Goal: Task Accomplishment & Management: Manage account settings

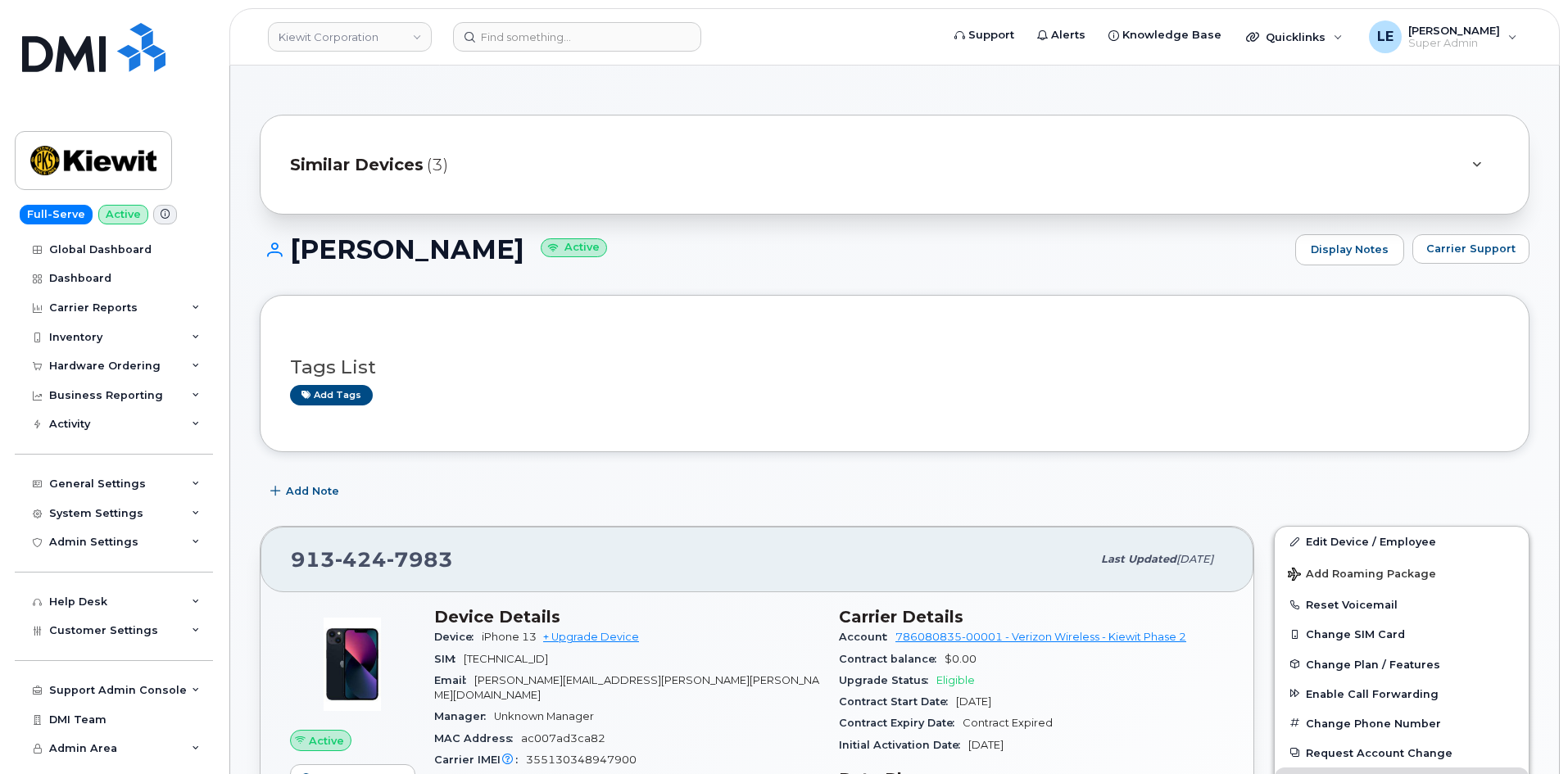
click at [531, 160] on div "Similar Devices (3)" at bounding box center [872, 165] width 1163 height 39
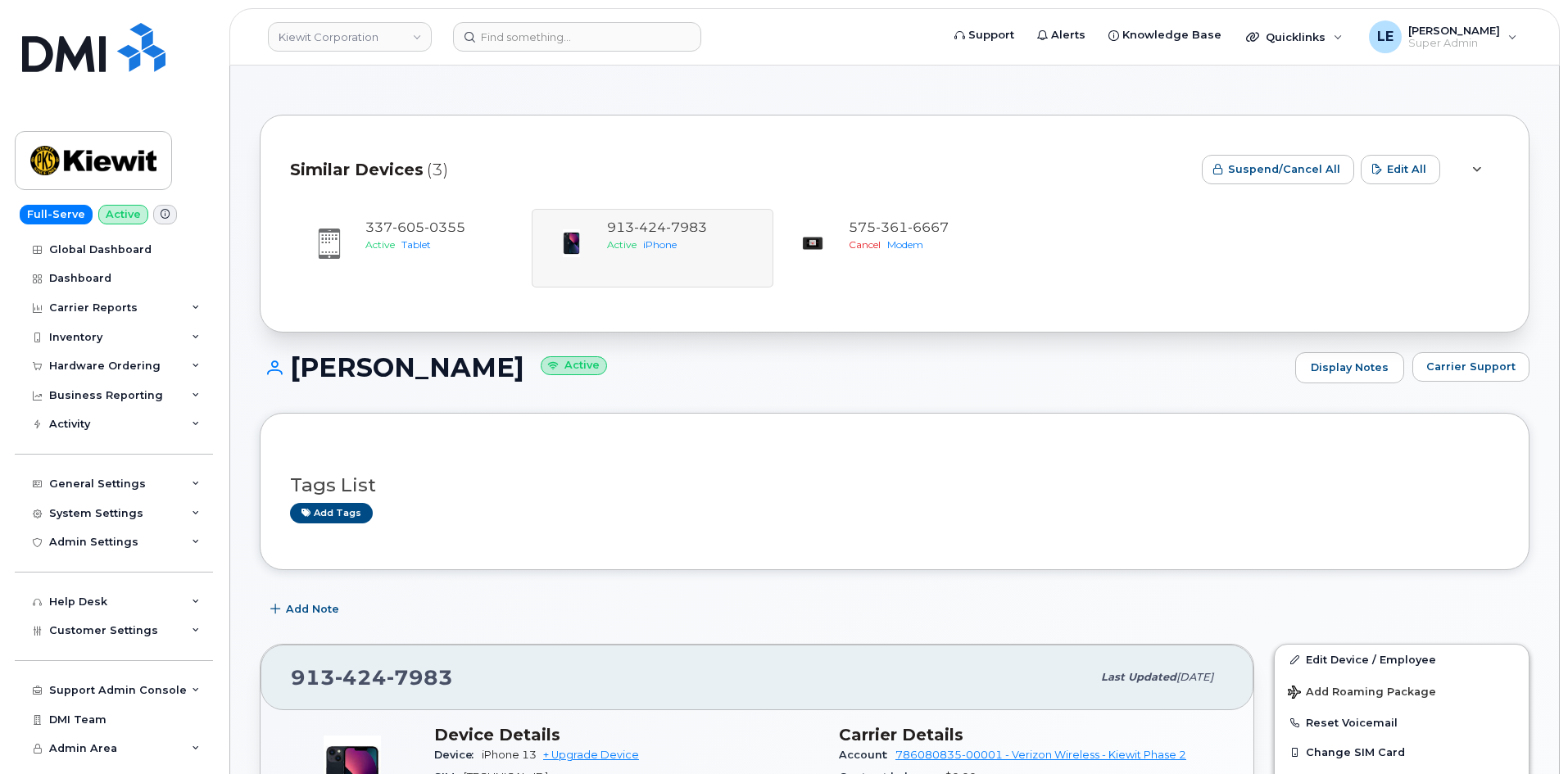
click at [515, 153] on div "Similar Devices (3)" at bounding box center [739, 169] width 898 height 49
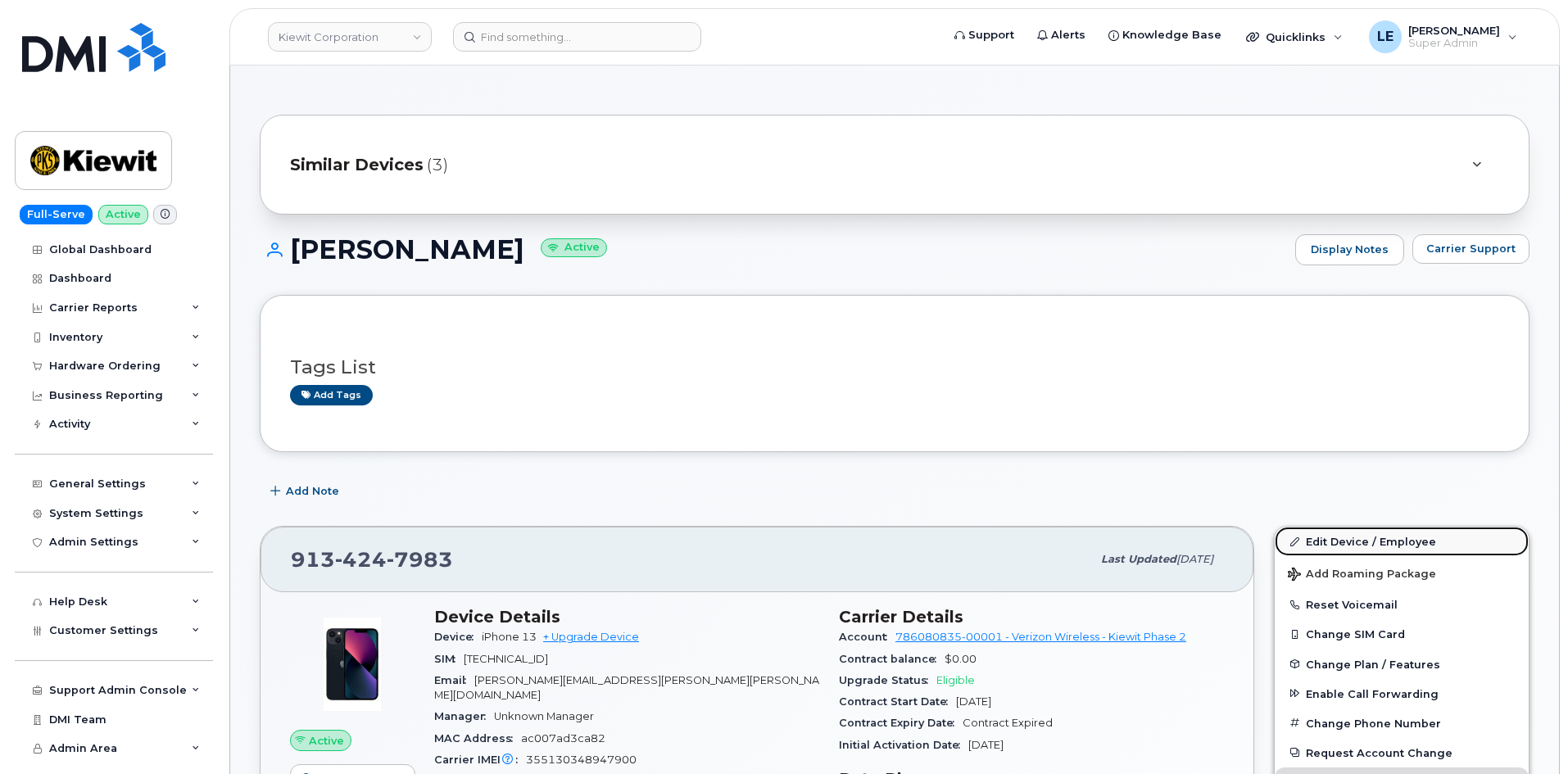
click at [1380, 541] on link "Edit Device / Employee" at bounding box center [1400, 541] width 254 height 30
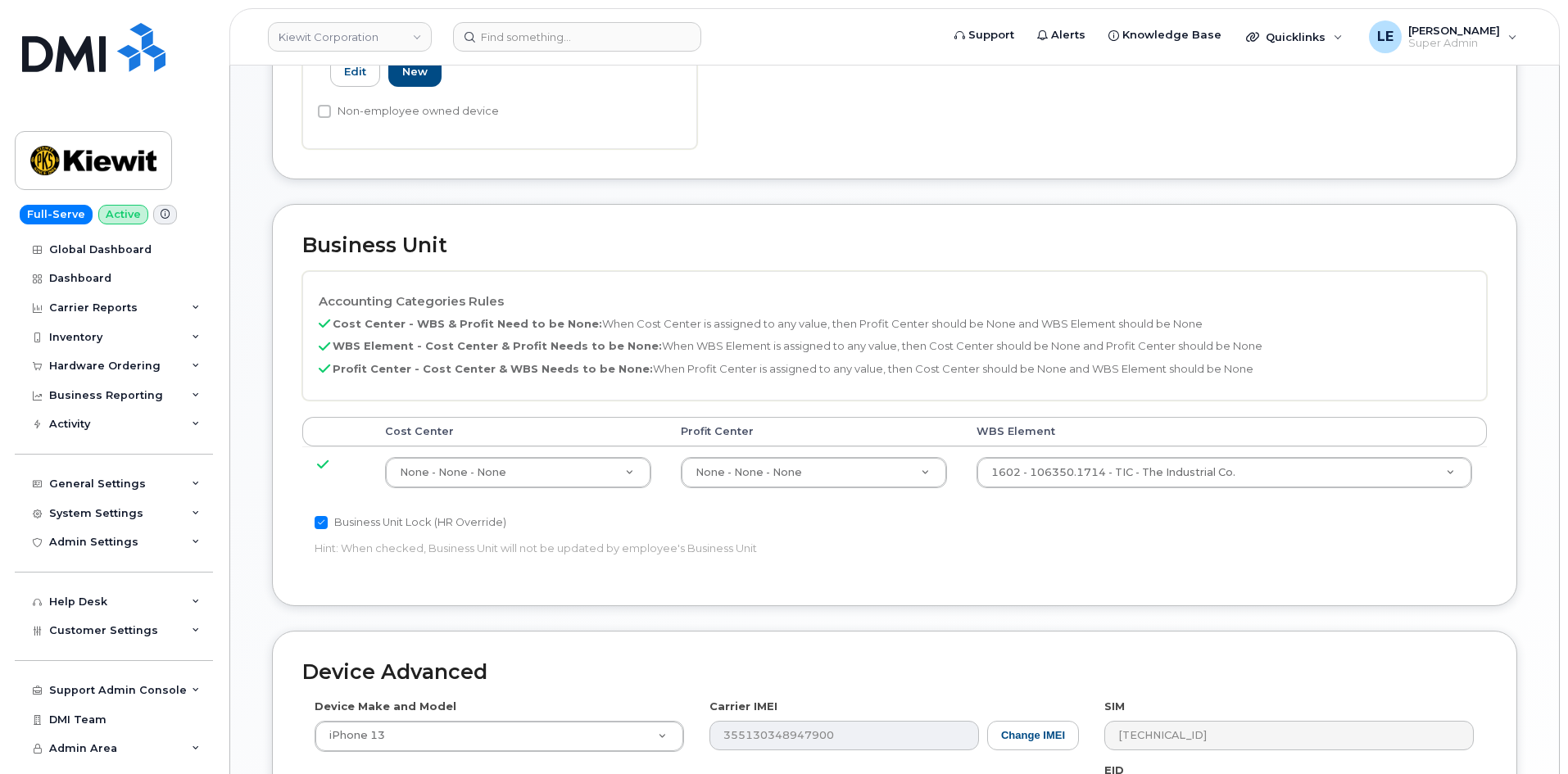
scroll to position [655, 0]
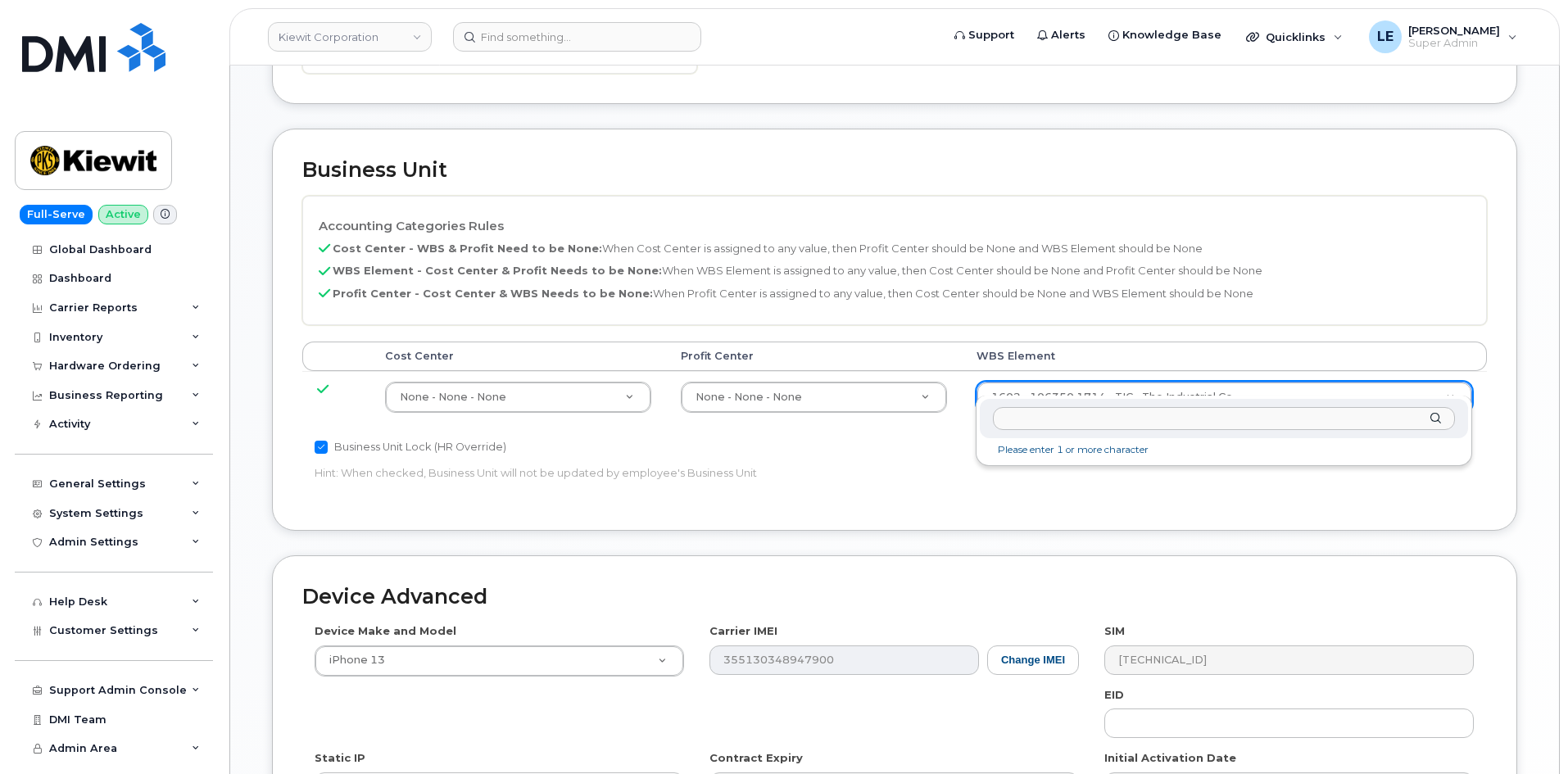
click at [1106, 421] on input "text" at bounding box center [1224, 419] width 462 height 24
type input "v"
type input "106220.2112"
type input "33915203"
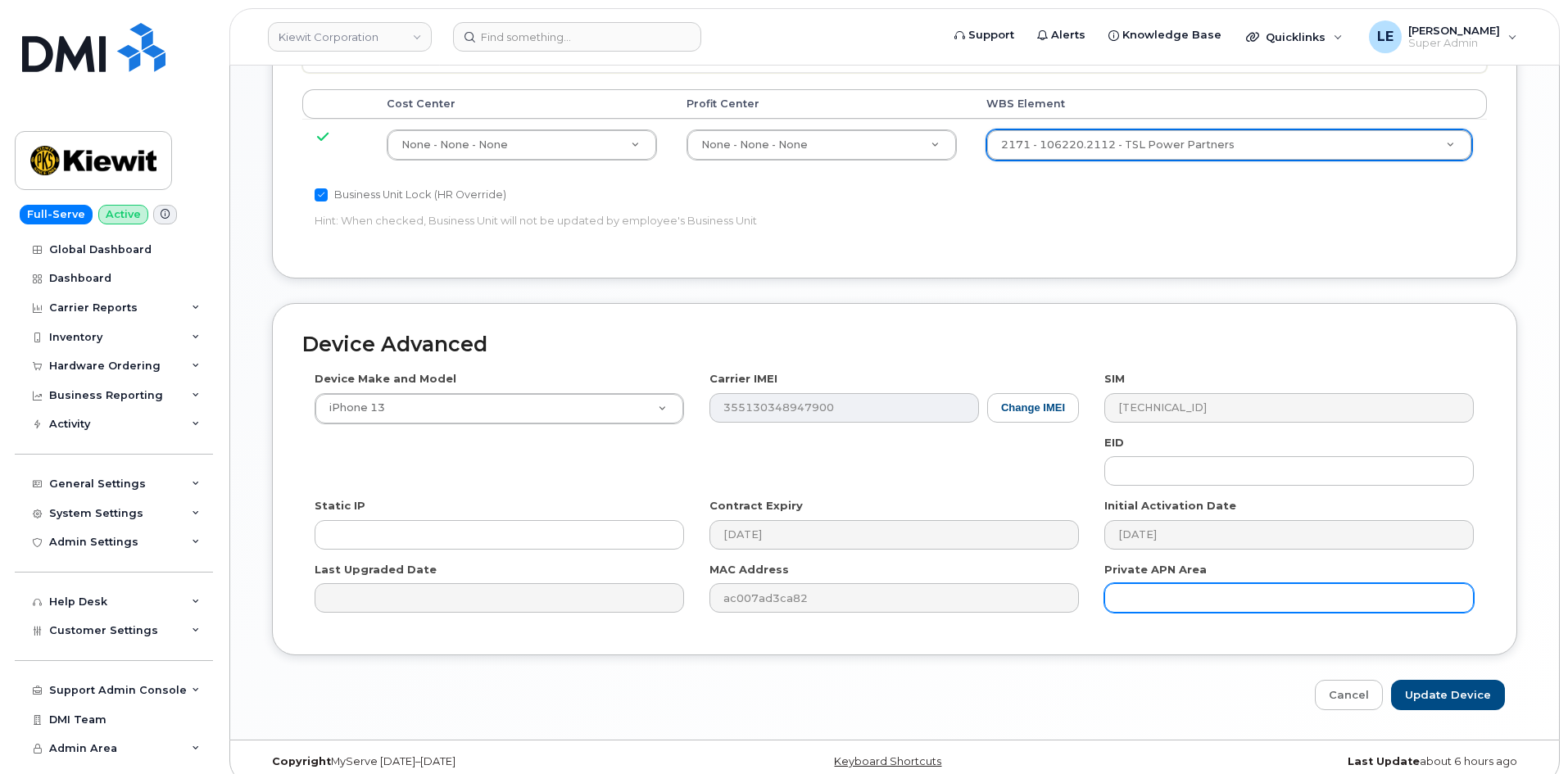
scroll to position [909, 0]
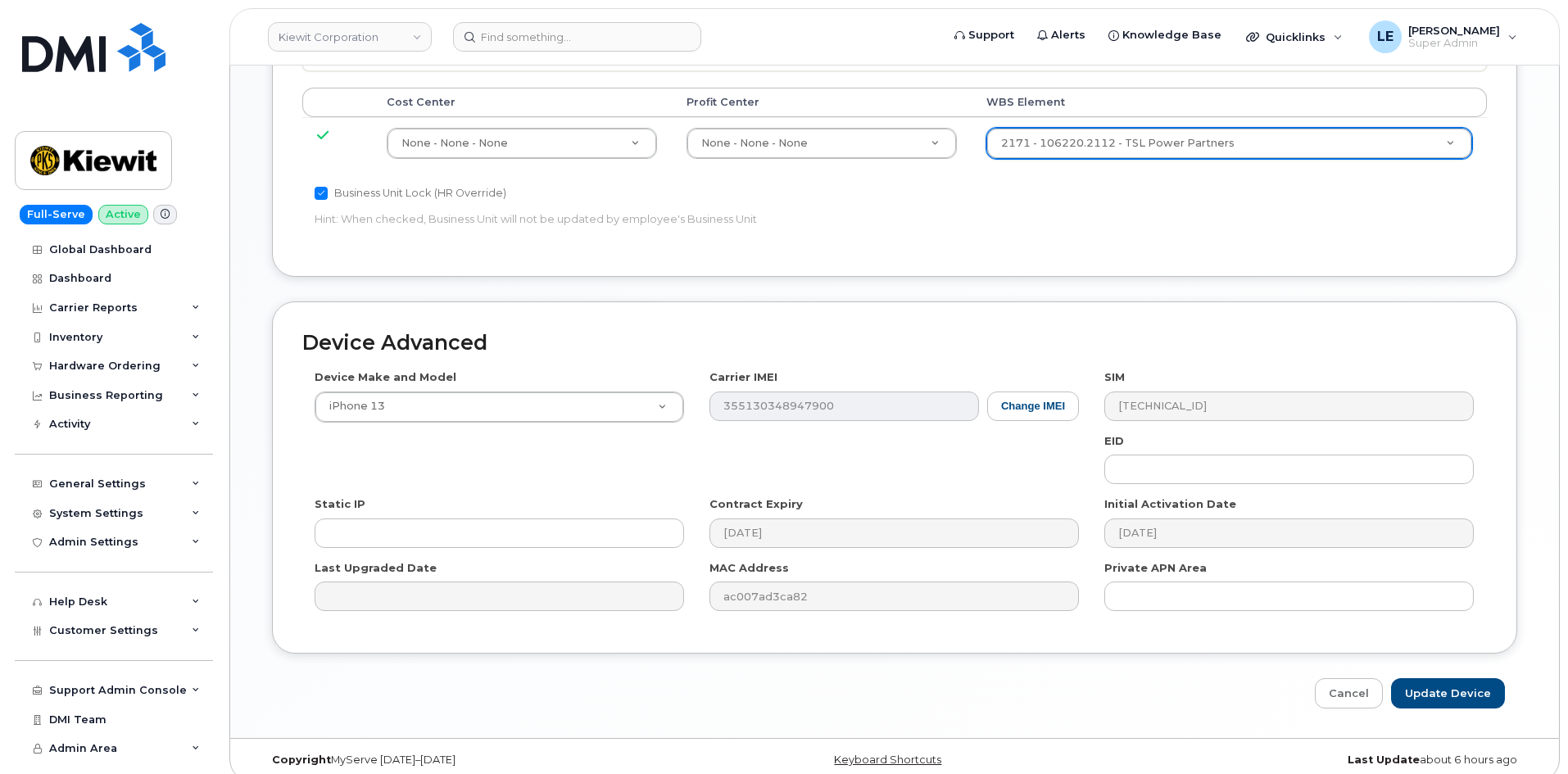
click at [1452, 660] on div "Device Advanced Device Make and Model iPhone 13 Android TCL 502 Watch Apple Wat…" at bounding box center [894, 504] width 1269 height 407
click at [1456, 678] on input "Update Device" at bounding box center [1447, 693] width 114 height 31
type input "Saving..."
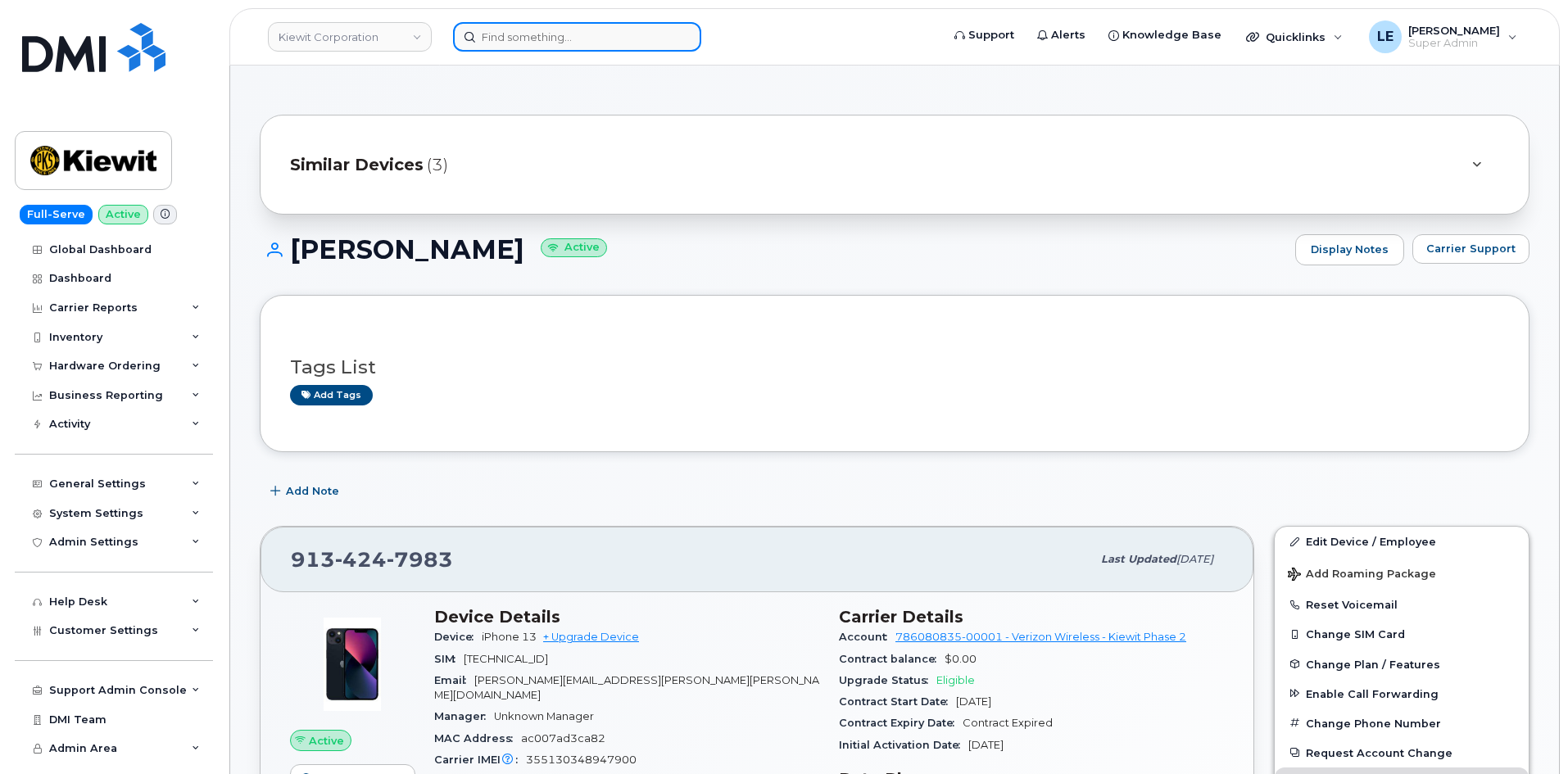
click at [541, 44] on input at bounding box center [577, 37] width 248 height 30
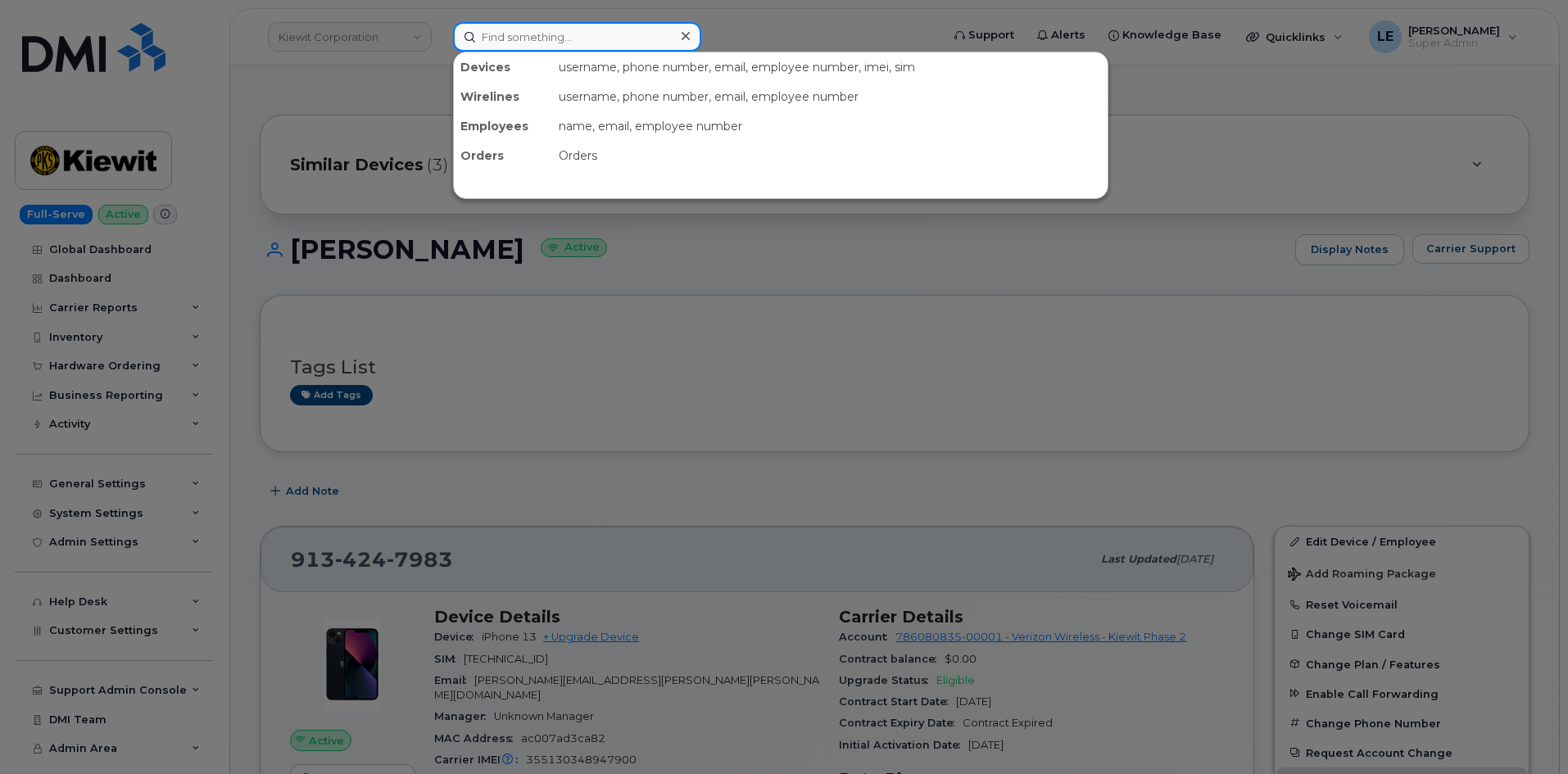
paste input "[PERSON_NAME][EMAIL_ADDRESS][PERSON_NAME][DOMAIN_NAME]"
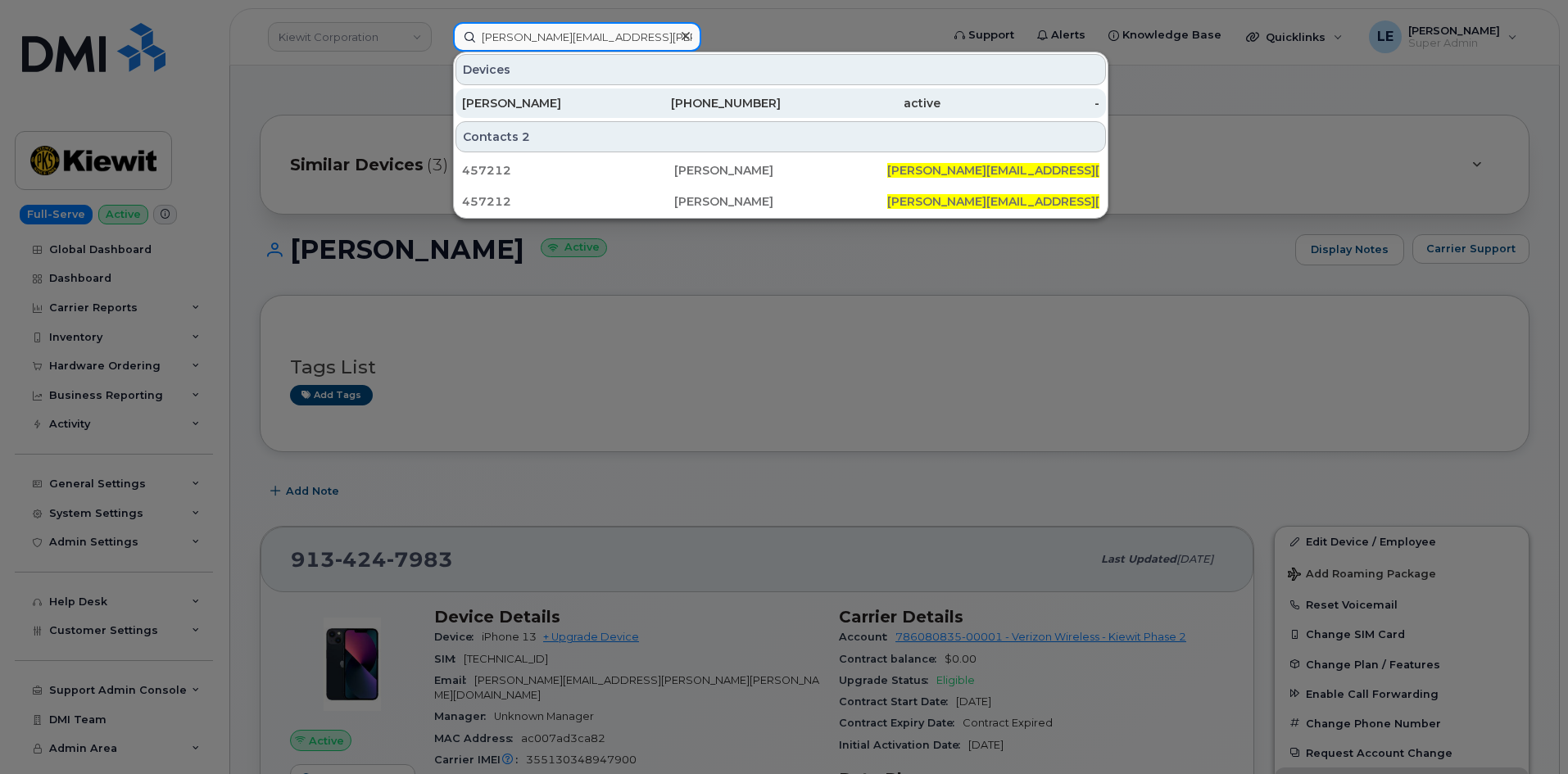
type input "[PERSON_NAME][EMAIL_ADDRESS][PERSON_NAME][DOMAIN_NAME]"
click at [551, 106] on div "[PERSON_NAME]" at bounding box center [542, 103] width 160 height 17
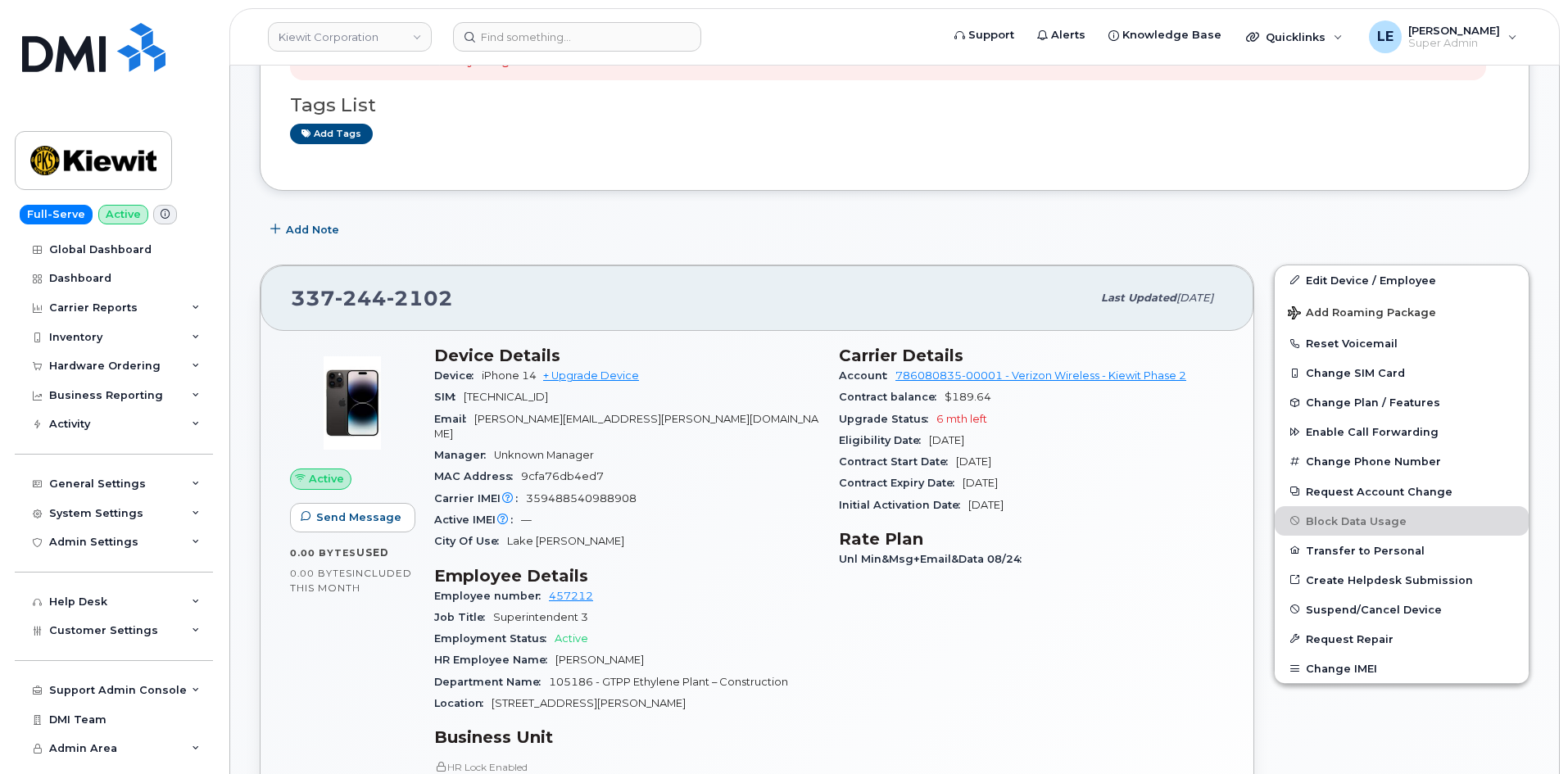
scroll to position [82, 0]
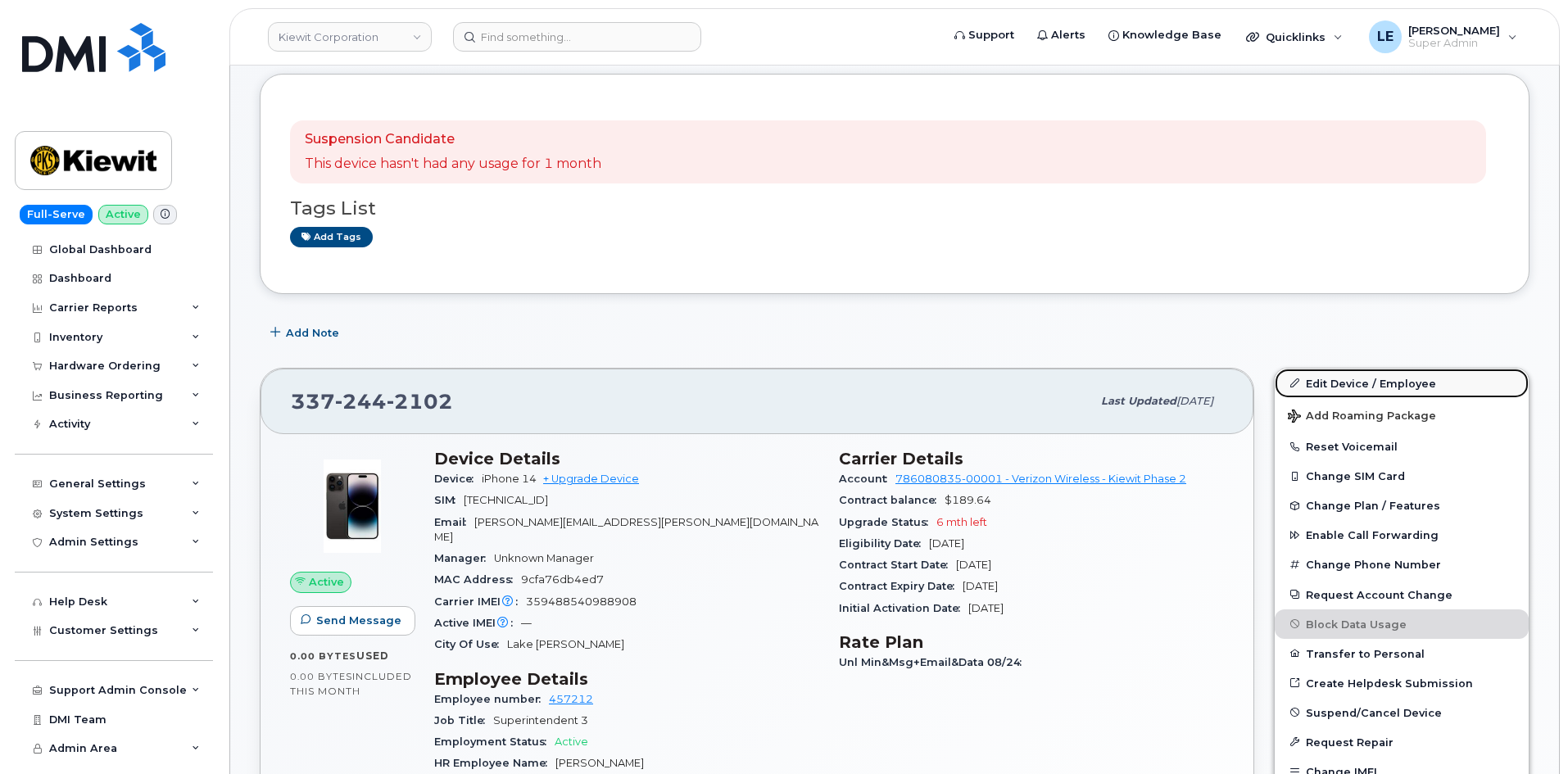
click at [1327, 386] on link "Edit Device / Employee" at bounding box center [1400, 383] width 254 height 30
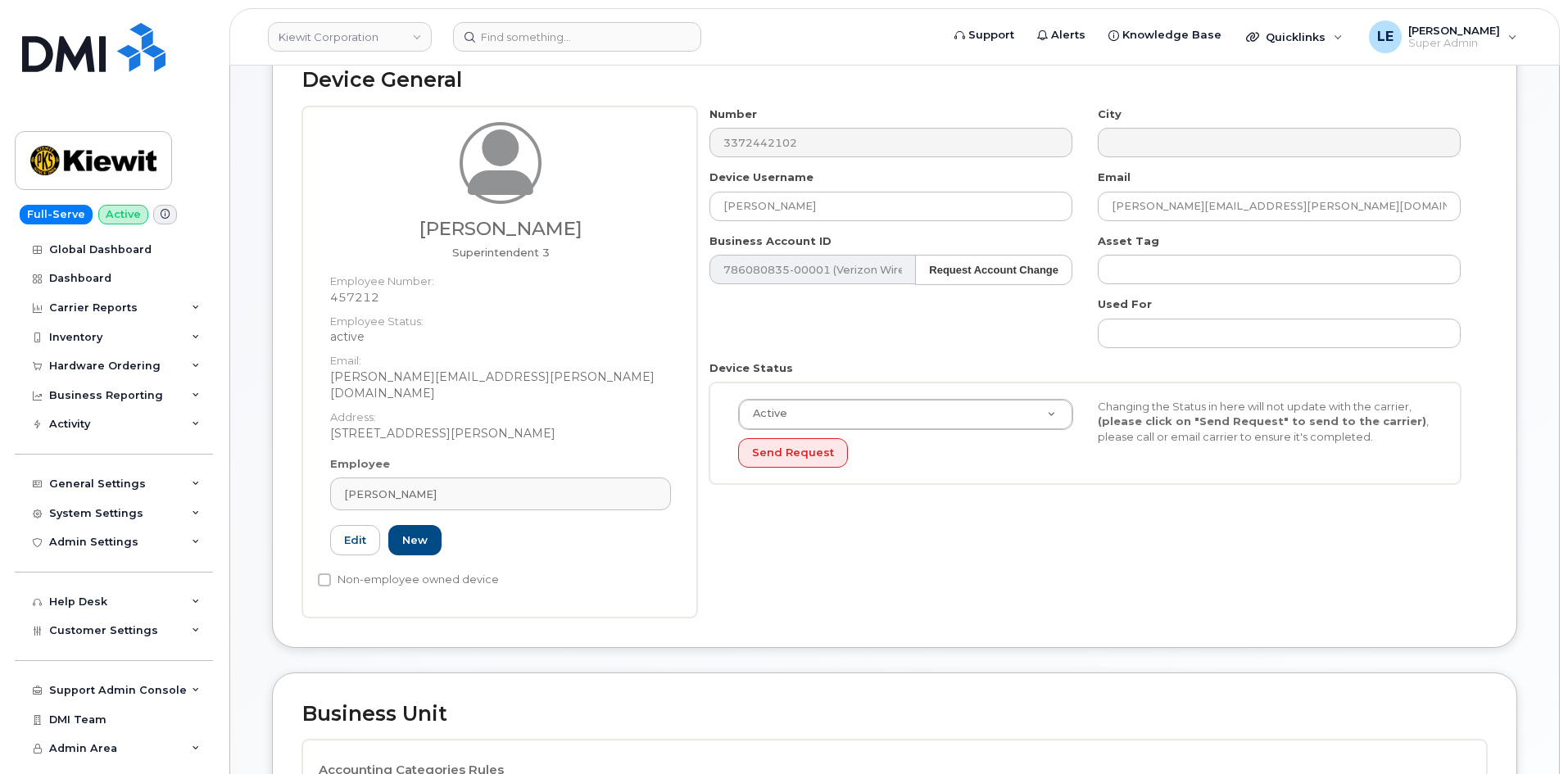
scroll to position [491, 0]
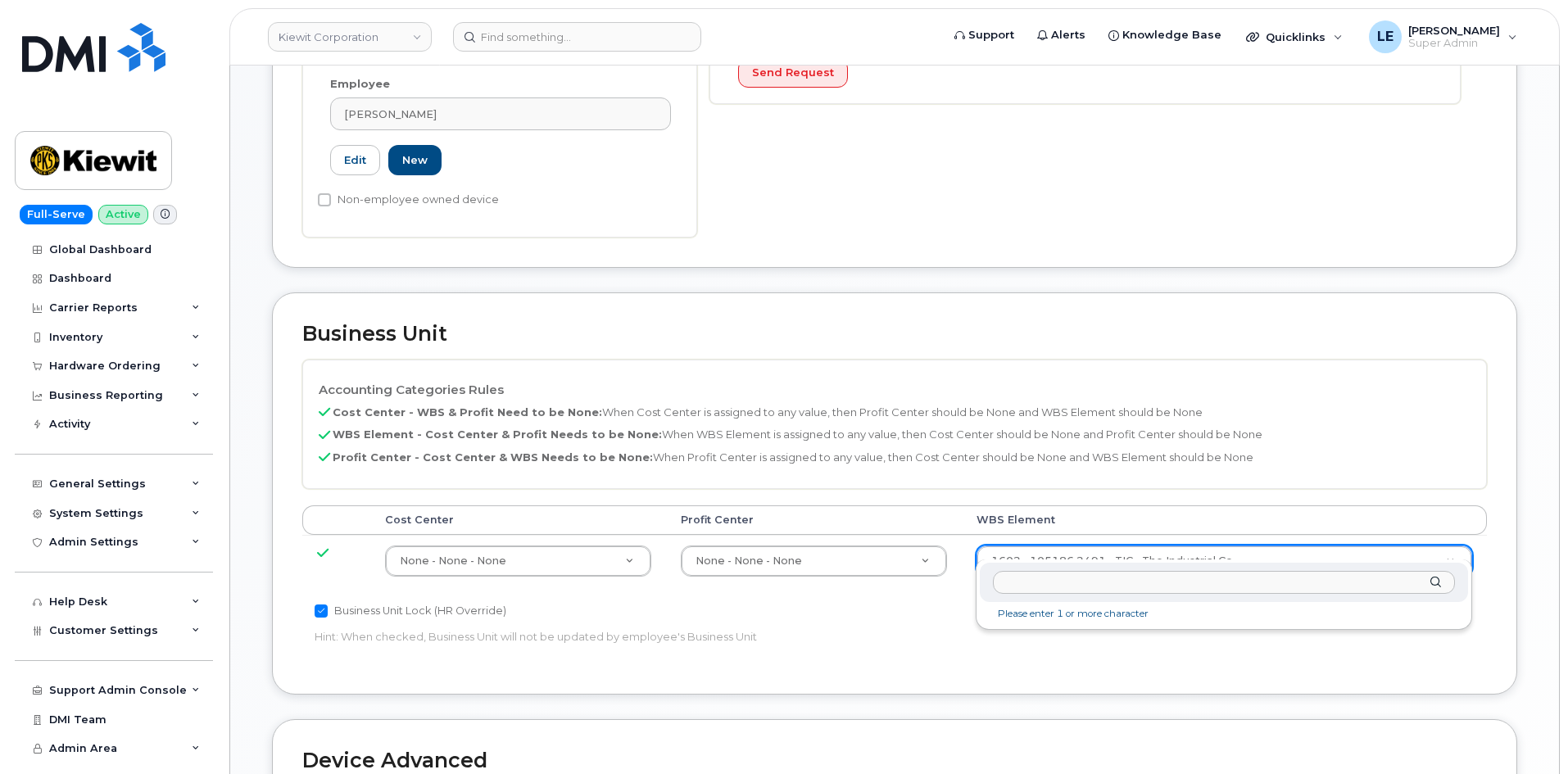
click at [1038, 570] on div at bounding box center [1224, 582] width 489 height 40
click at [1039, 587] on input "text" at bounding box center [1224, 582] width 462 height 24
paste input "106220.2112"
type input "106220.2112"
type input "33915203"
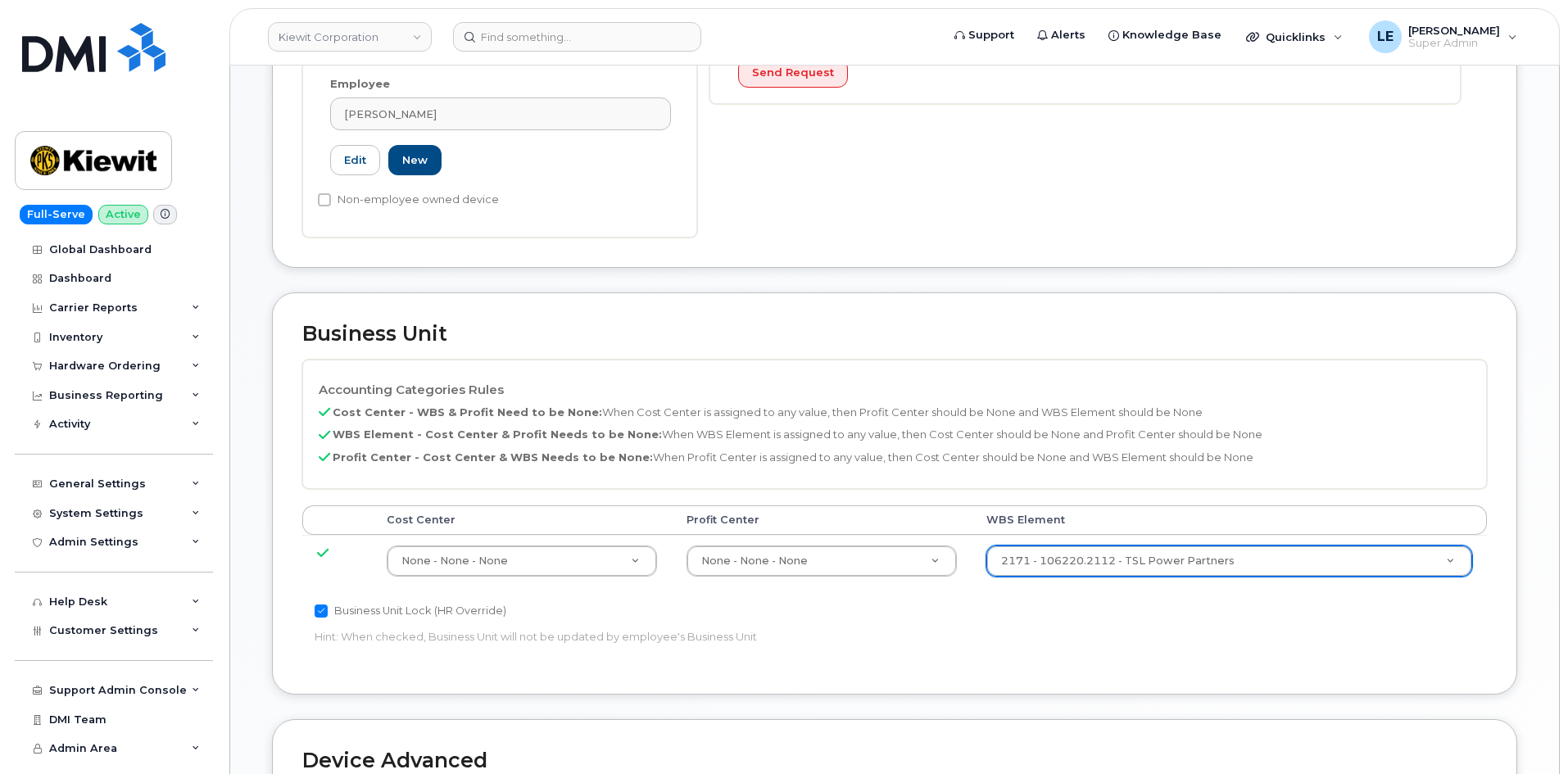
scroll to position [737, 0]
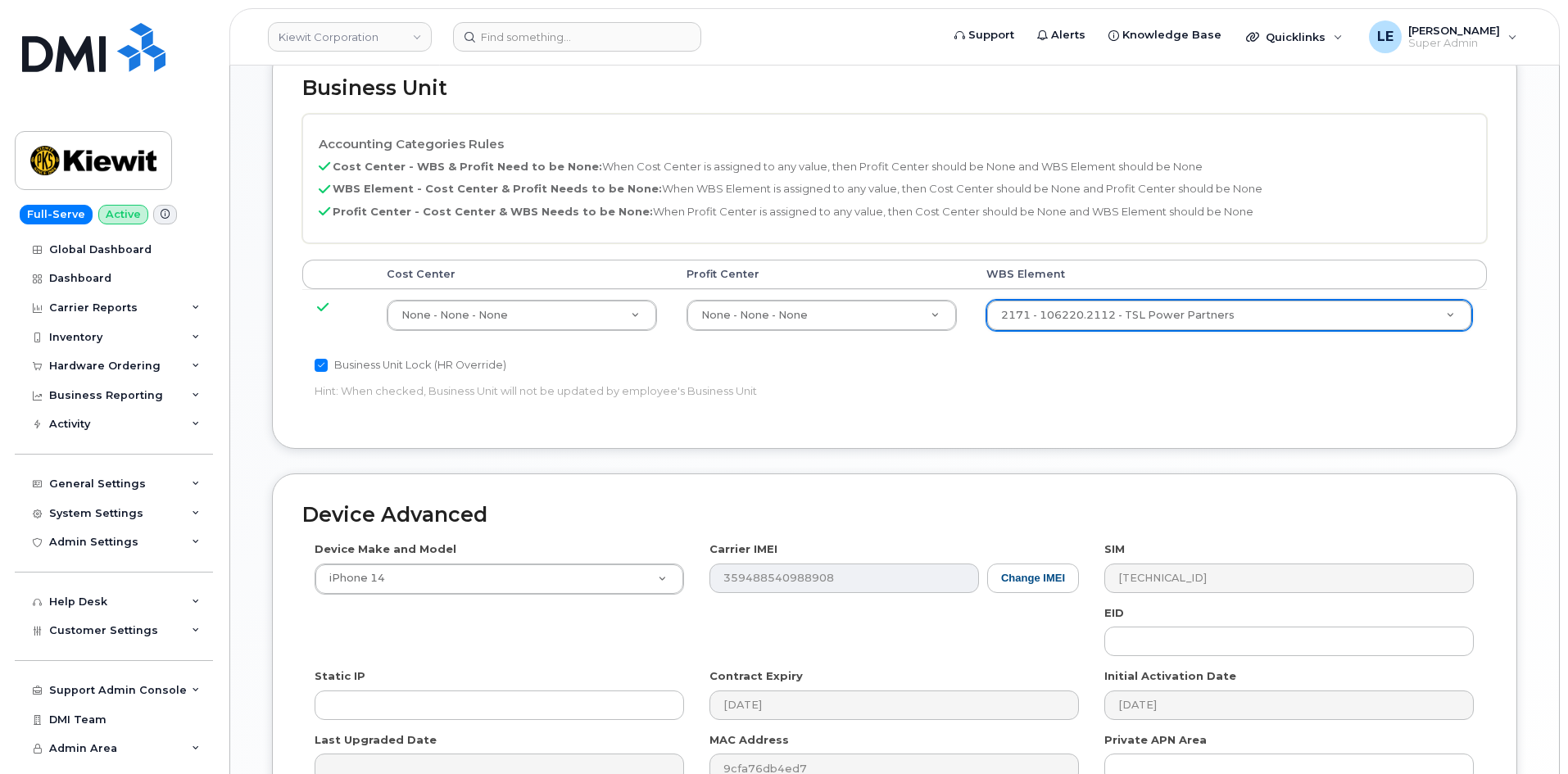
click at [994, 419] on div "Business Unit Accounting Categories Rules Cost Center - WBS & Profit Need to be…" at bounding box center [894, 247] width 1245 height 403
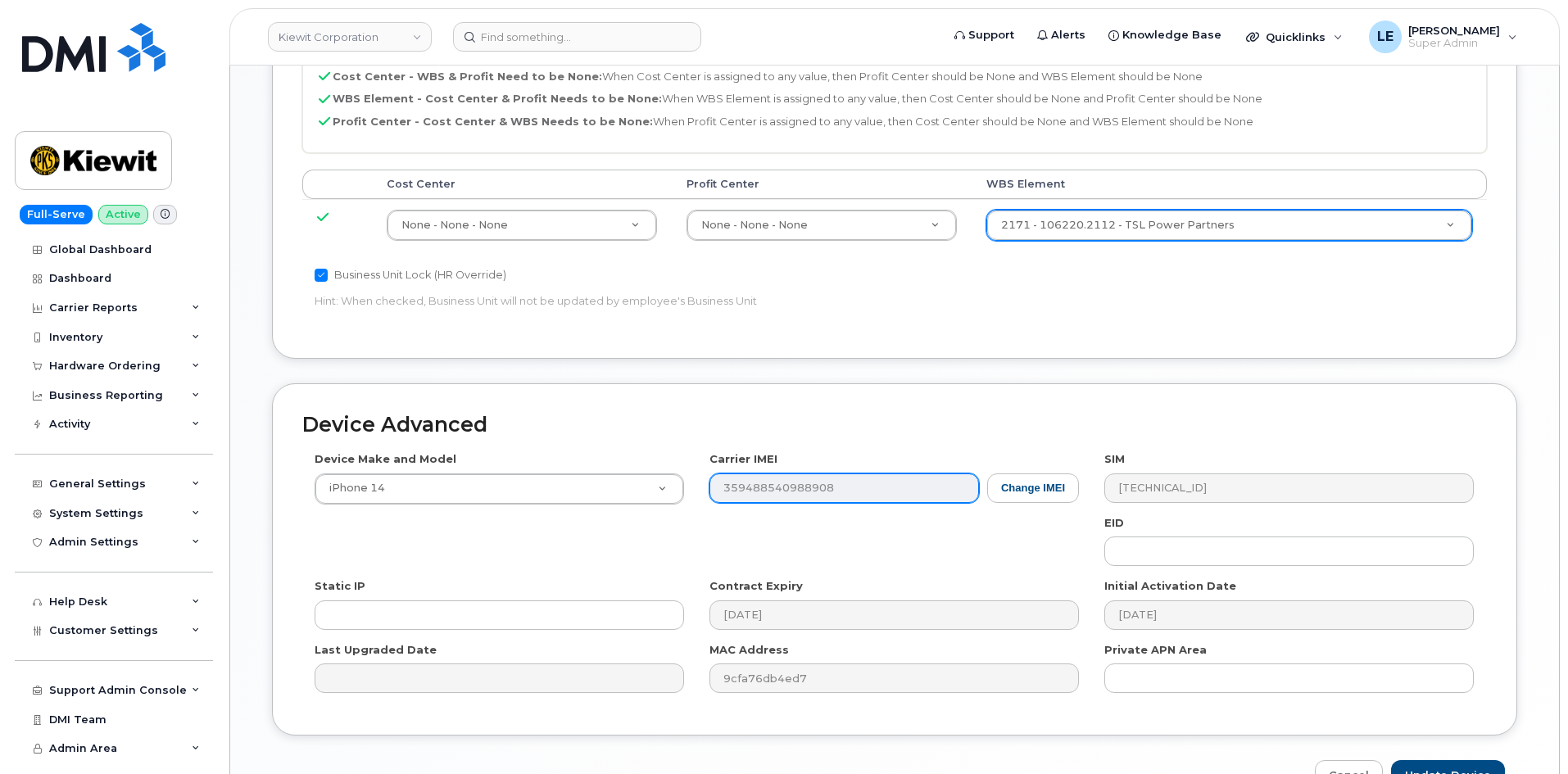
scroll to position [909, 0]
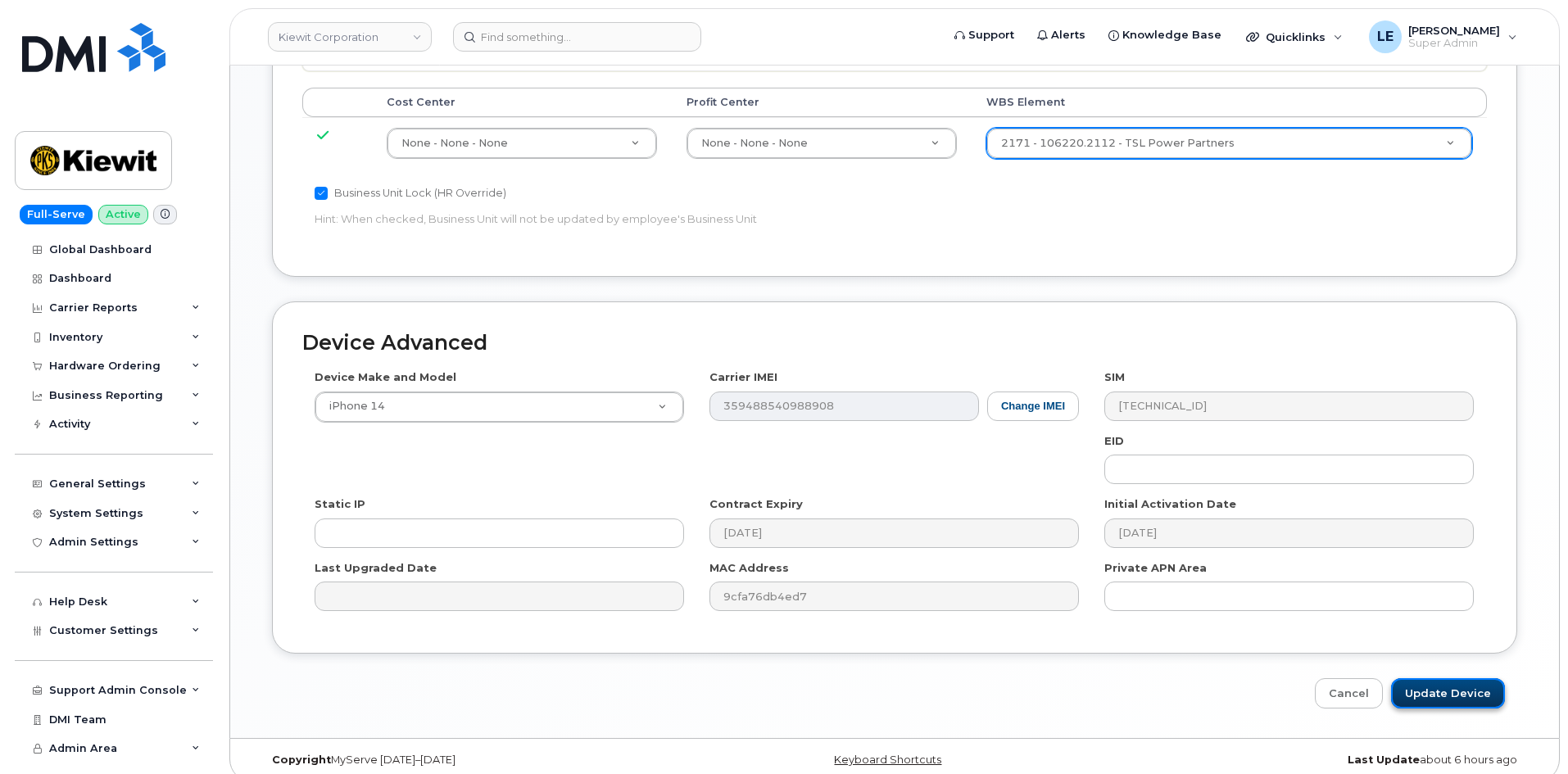
drag, startPoint x: 1453, startPoint y: 684, endPoint x: 1446, endPoint y: 691, distance: 9.9
click at [1452, 684] on input "Update Device" at bounding box center [1447, 693] width 114 height 31
type input "Saving..."
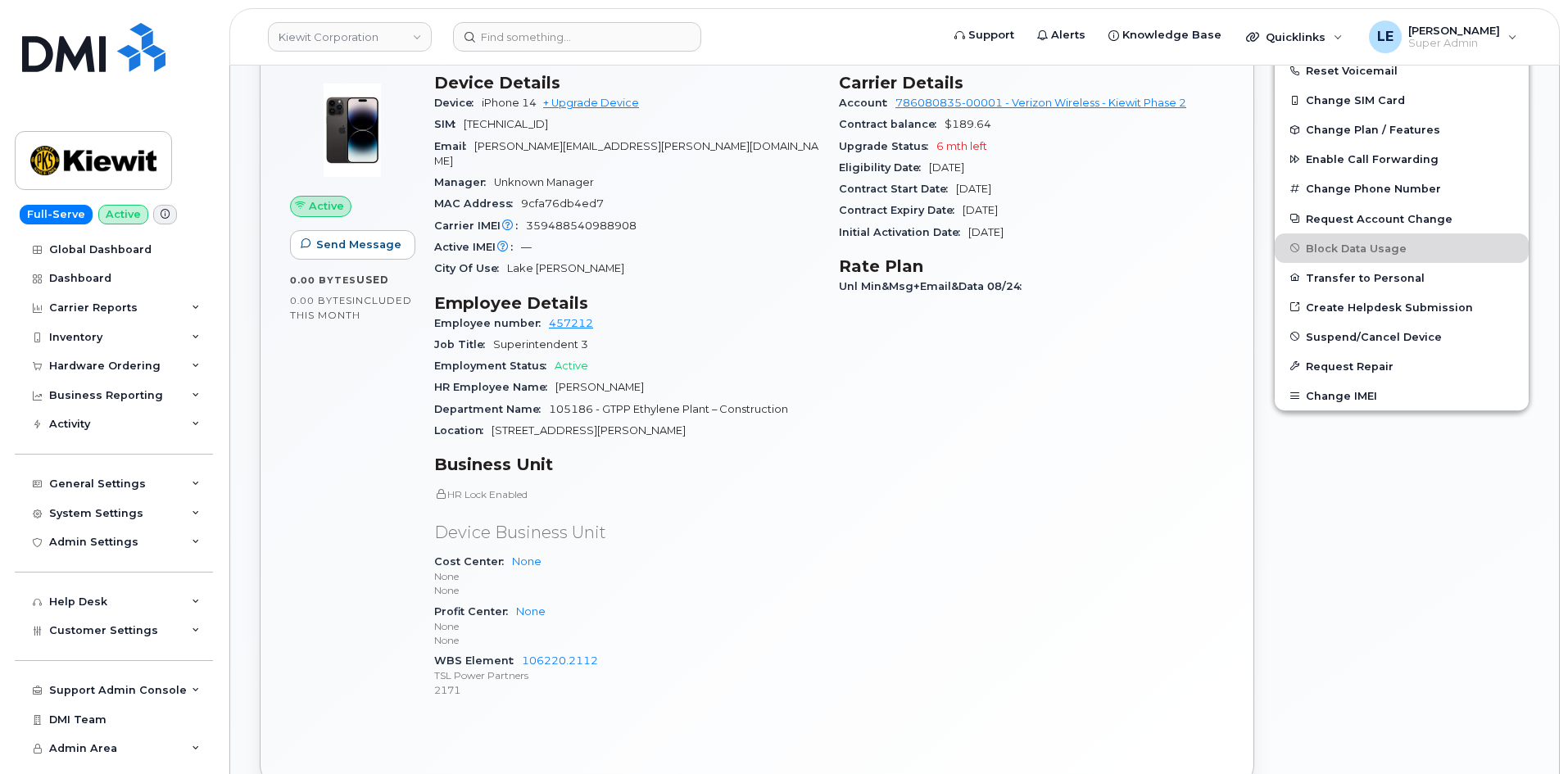
scroll to position [819, 0]
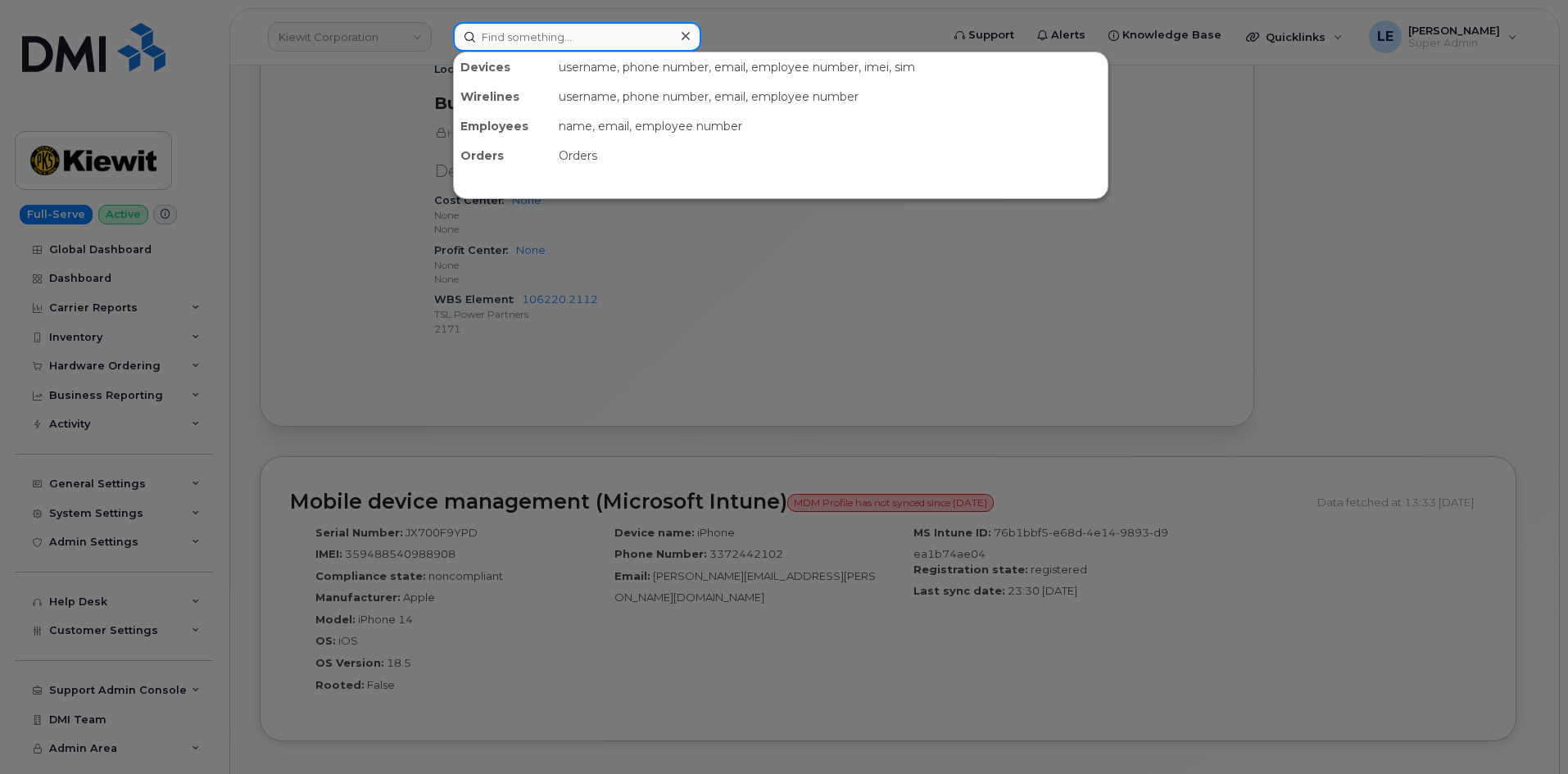
click at [536, 43] on input at bounding box center [577, 37] width 248 height 30
paste input "[PERSON_NAME][EMAIL_ADDRESS][PERSON_NAME][DOMAIN_NAME]"
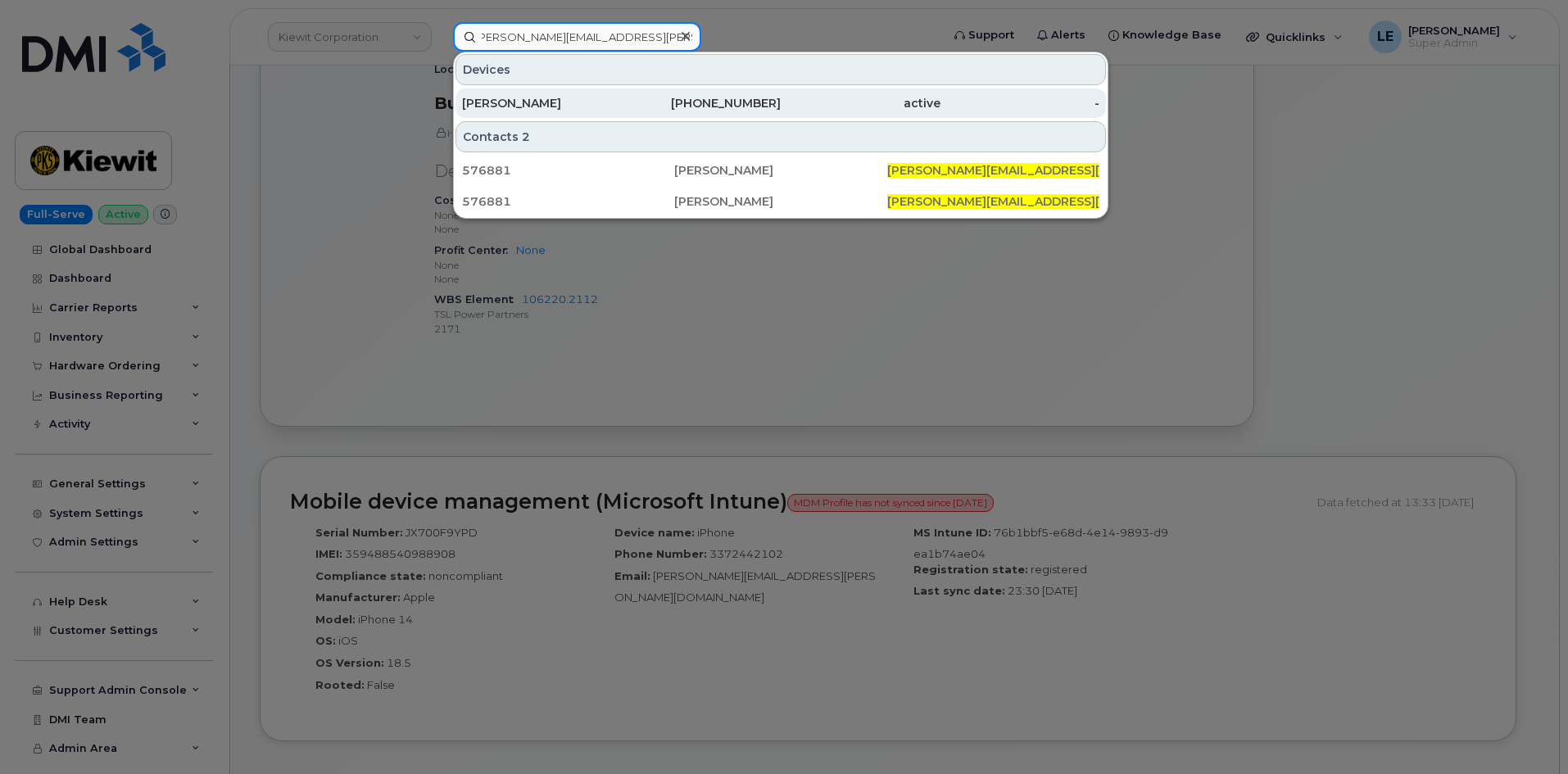
type input "[PERSON_NAME][EMAIL_ADDRESS][PERSON_NAME][DOMAIN_NAME]"
click at [527, 95] on div "[PERSON_NAME]" at bounding box center [542, 103] width 160 height 30
click at [518, 106] on div "[PERSON_NAME]" at bounding box center [542, 103] width 160 height 17
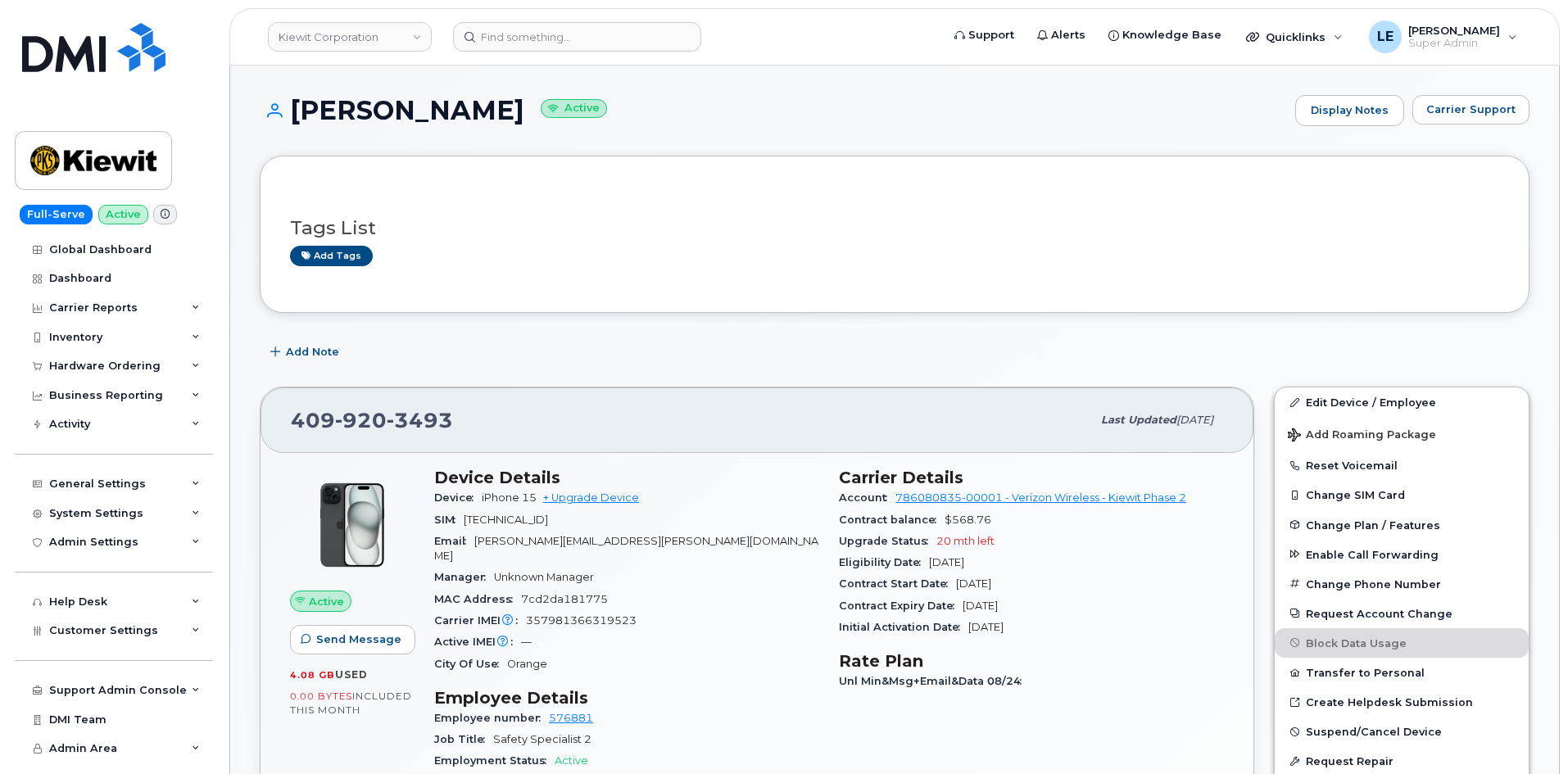
scroll to position [491, 0]
